Goal: Navigation & Orientation: Understand site structure

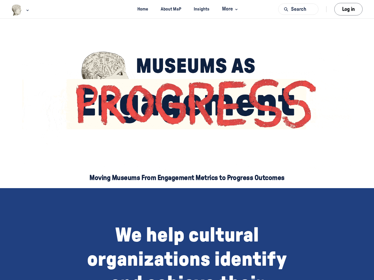
click at [17, 10] on img "Main navigation bar" at bounding box center [16, 9] width 11 height 11
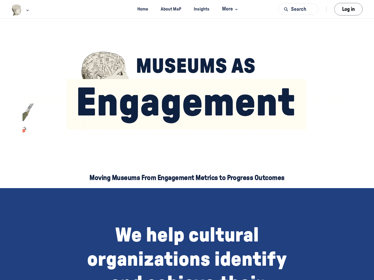
click at [230, 9] on span "More" at bounding box center [230, 9] width 17 height 8
